Goal: Task Accomplishment & Management: Use online tool/utility

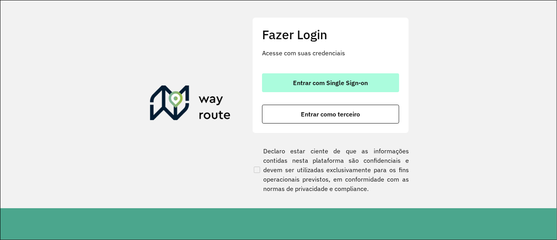
click at [350, 80] on span "Entrar com Single Sign-on" at bounding box center [330, 83] width 75 height 6
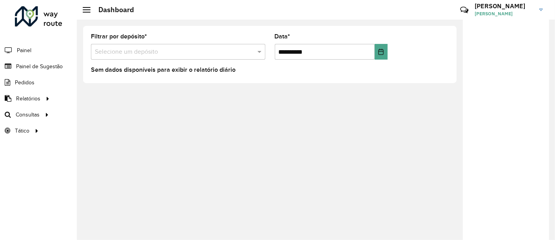
click at [176, 48] on input "text" at bounding box center [170, 51] width 151 height 9
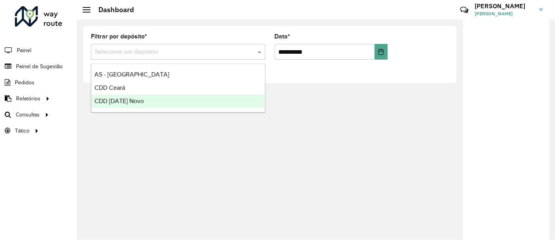
click at [158, 97] on div "CDD [DATE] Novo" at bounding box center [178, 100] width 174 height 13
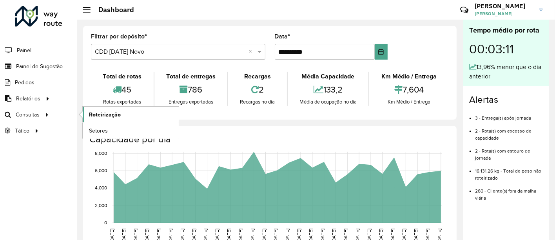
click at [116, 120] on link "Roteirização" at bounding box center [131, 115] width 96 height 16
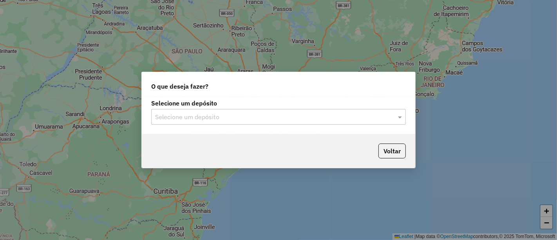
click at [299, 111] on div "Selecione um depósito" at bounding box center [278, 117] width 255 height 16
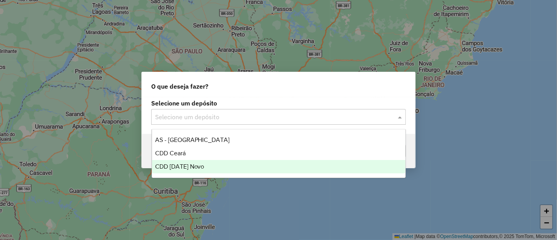
click at [225, 170] on div "CDD [DATE] Novo" at bounding box center [279, 166] width 254 height 13
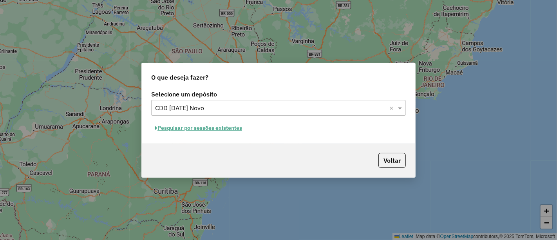
click at [216, 130] on button "Pesquisar por sessões existentes" at bounding box center [198, 128] width 94 height 12
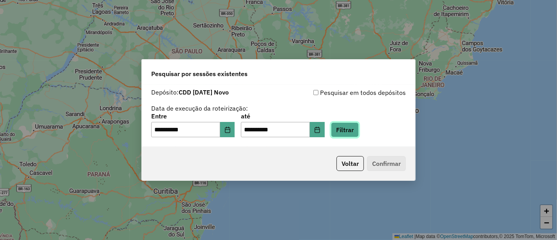
click at [358, 134] on button "Filtrar" at bounding box center [345, 129] width 28 height 15
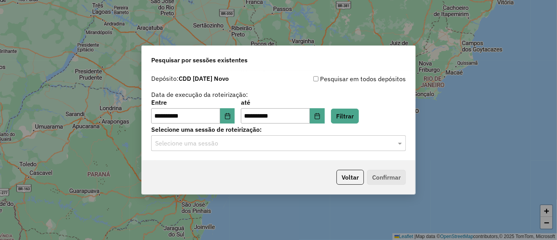
click at [367, 144] on input "text" at bounding box center [270, 143] width 231 height 9
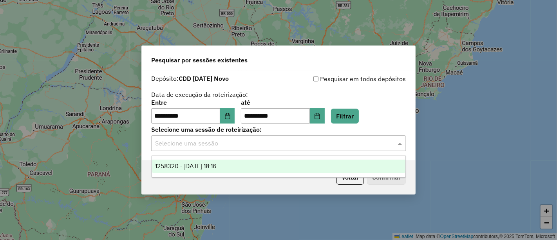
click at [287, 168] on div "1258320 - 03/09/2025 18:16" at bounding box center [279, 165] width 254 height 13
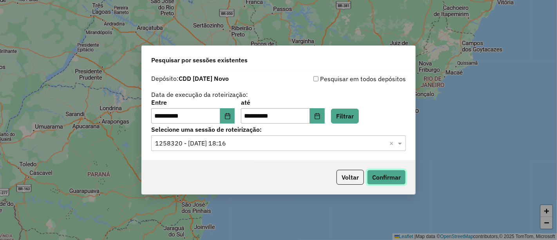
click at [391, 175] on button "Confirmar" at bounding box center [386, 177] width 39 height 15
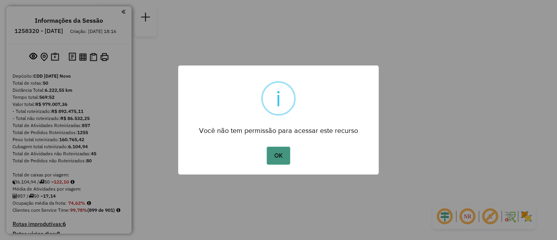
click at [282, 155] on button "OK" at bounding box center [278, 156] width 23 height 18
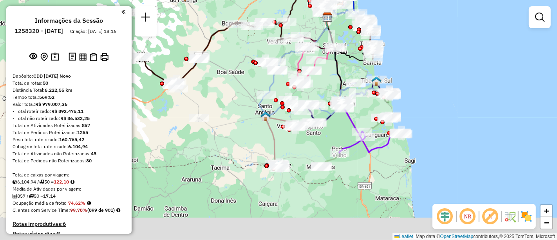
drag, startPoint x: 385, startPoint y: 170, endPoint x: 441, endPoint y: 82, distance: 104.1
click at [441, 82] on div "Janela de atendimento Grade de atendimento Capacidade Transportadoras Veículos …" at bounding box center [278, 120] width 557 height 240
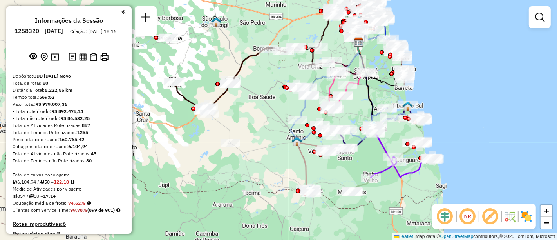
drag, startPoint x: 261, startPoint y: 135, endPoint x: 271, endPoint y: 152, distance: 19.5
click at [271, 152] on div "Janela de atendimento Grade de atendimento Capacidade Transportadoras Veículos …" at bounding box center [278, 120] width 557 height 240
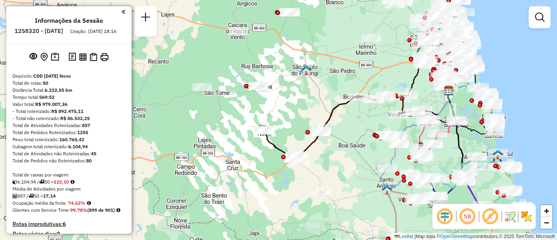
drag, startPoint x: 267, startPoint y: 132, endPoint x: 341, endPoint y: 169, distance: 83.1
click at [341, 169] on div "Janela de atendimento Grade de atendimento Capacidade Transportadoras Veículos …" at bounding box center [278, 120] width 557 height 240
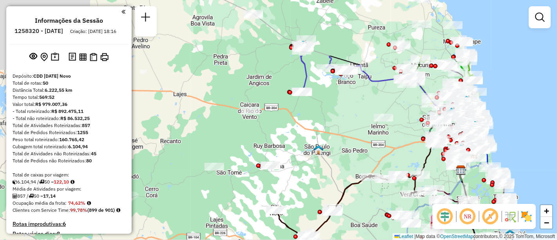
drag, startPoint x: 286, startPoint y: 134, endPoint x: 298, endPoint y: 208, distance: 75.9
click at [298, 208] on div "Janela de atendimento Grade de atendimento Capacidade Transportadoras Veículos …" at bounding box center [278, 120] width 557 height 240
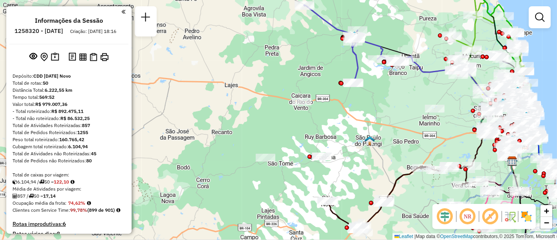
drag, startPoint x: 259, startPoint y: 182, endPoint x: 311, endPoint y: 166, distance: 54.0
click at [311, 166] on div "Janela de atendimento Grade de atendimento Capacidade Transportadoras Veículos …" at bounding box center [278, 120] width 557 height 240
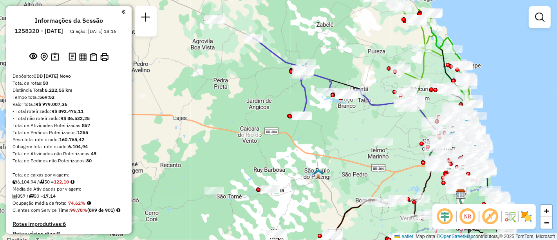
drag, startPoint x: 424, startPoint y: 112, endPoint x: 349, endPoint y: 178, distance: 99.4
click at [349, 178] on div "Janela de atendimento Grade de atendimento Capacidade Transportadoras Veículos …" at bounding box center [278, 120] width 557 height 240
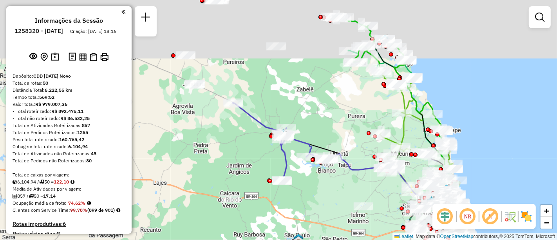
drag, startPoint x: 325, startPoint y: 184, endPoint x: 315, endPoint y: 126, distance: 59.3
click at [328, 223] on div "Janela de atendimento Grade de atendimento Capacidade Transportadoras Veículos …" at bounding box center [278, 120] width 557 height 240
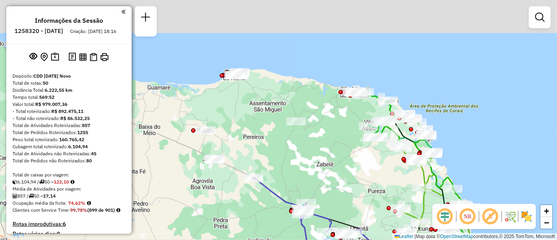
drag, startPoint x: 310, startPoint y: 116, endPoint x: 328, endPoint y: 150, distance: 38.4
click at [328, 150] on div "Janela de atendimento Grade de atendimento Capacidade Transportadoras Veículos …" at bounding box center [278, 120] width 557 height 240
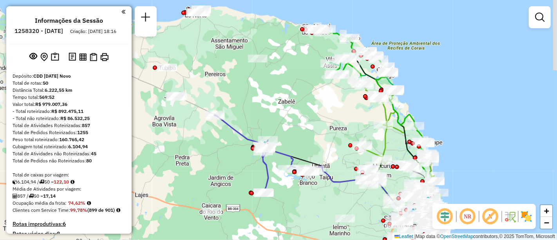
drag, startPoint x: 335, startPoint y: 169, endPoint x: 299, endPoint y: 111, distance: 68.1
click at [299, 114] on div "Janela de atendimento Grade de atendimento Capacidade Transportadoras Veículos …" at bounding box center [278, 120] width 557 height 240
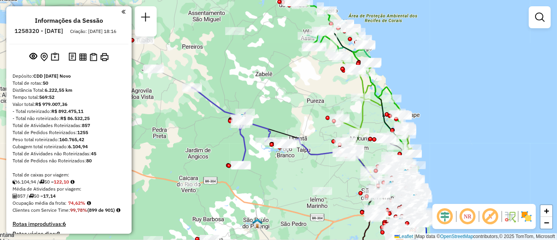
drag, startPoint x: 343, startPoint y: 155, endPoint x: 303, endPoint y: 111, distance: 59.1
click at [303, 111] on div "Rota 35 - Placa QRD6403 63875749 - MER DO LEOCADIO Janela de atendimento Grade …" at bounding box center [278, 120] width 557 height 240
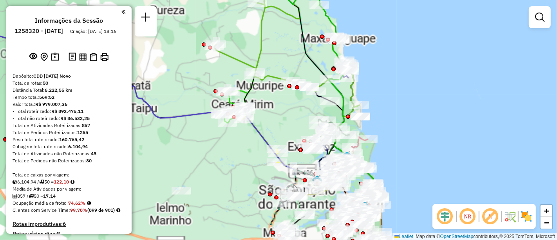
click at [246, 114] on div "Rota 19 - Placa RJJ5E51 63846484 - [PERSON_NAME] DA CUN Janela de atendimento G…" at bounding box center [278, 120] width 557 height 240
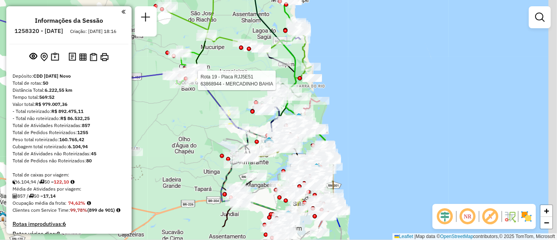
click at [242, 92] on div "Rota 19 - Placa RJJ5E51 63868944 - MERCADINHO BAHIA Janela de atendimento Grade…" at bounding box center [278, 120] width 557 height 240
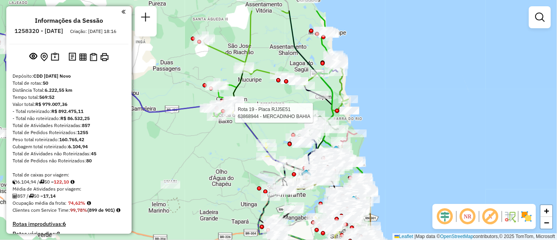
click at [328, 173] on icon at bounding box center [218, 189] width 222 height 219
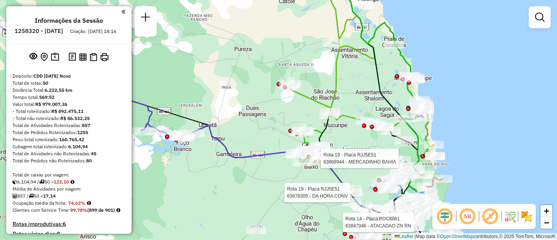
drag, startPoint x: 239, startPoint y: 109, endPoint x: 282, endPoint y: 156, distance: 63.8
click at [282, 156] on div "Rota 19 - Placa RJJ5E51 63868944 - MERCADINHO BAHIA Rota 19 - Placa RJJ5E51 638…" at bounding box center [278, 120] width 557 height 240
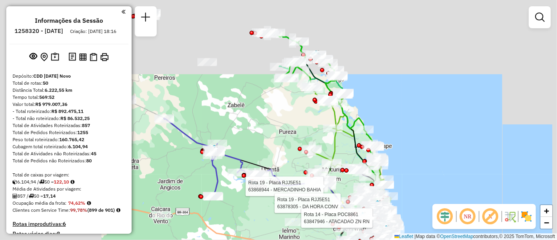
drag, startPoint x: 251, startPoint y: 116, endPoint x: 273, endPoint y: 155, distance: 45.4
click at [273, 155] on div "Rota 19 - Placa RJJ5E51 63868944 - MERCADINHO BAHIA Rota 19 - Placa RJJ5E51 638…" at bounding box center [278, 120] width 557 height 240
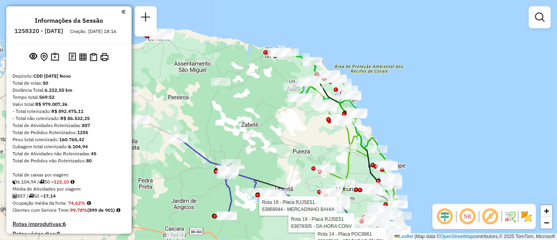
drag, startPoint x: 413, startPoint y: 162, endPoint x: 418, endPoint y: 94, distance: 68.0
click at [418, 94] on div "Rota 19 - Placa RJJ5E51 63868944 - MERCADINHO BAHIA Rota 19 - Placa RJJ5E51 638…" at bounding box center [278, 120] width 557 height 240
